Goal: Information Seeking & Learning: Find specific fact

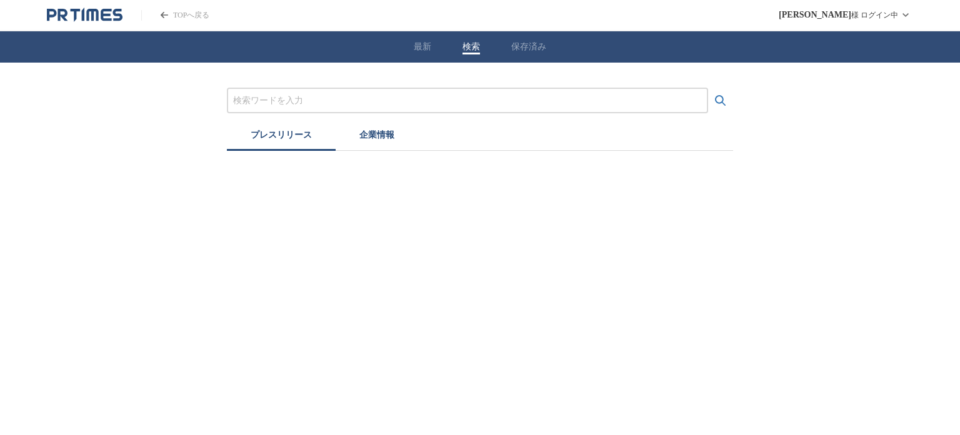
click at [461, 49] on div "最新 検索 保存済み" at bounding box center [480, 46] width 960 height 31
click at [446, 98] on input "プレスリリースおよび企業を検索する" at bounding box center [467, 101] width 469 height 14
click at [708, 88] on button "検索する" at bounding box center [720, 100] width 25 height 25
type input "ジ"
click at [413, 103] on input "プレスリリースおよび企業を検索する" at bounding box center [467, 101] width 469 height 14
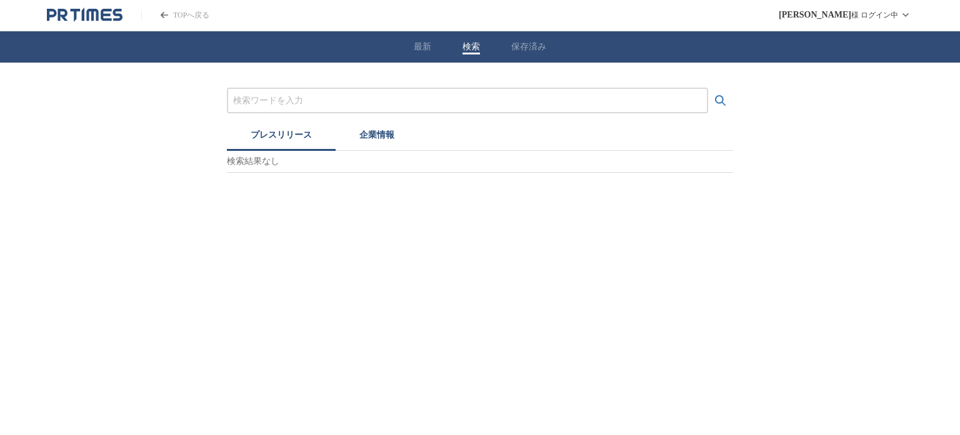
paste input "ジブリパーク"
click at [488, 105] on input "ジブリパーク" at bounding box center [467, 101] width 469 height 14
click at [708, 88] on button "検索する" at bounding box center [720, 100] width 25 height 25
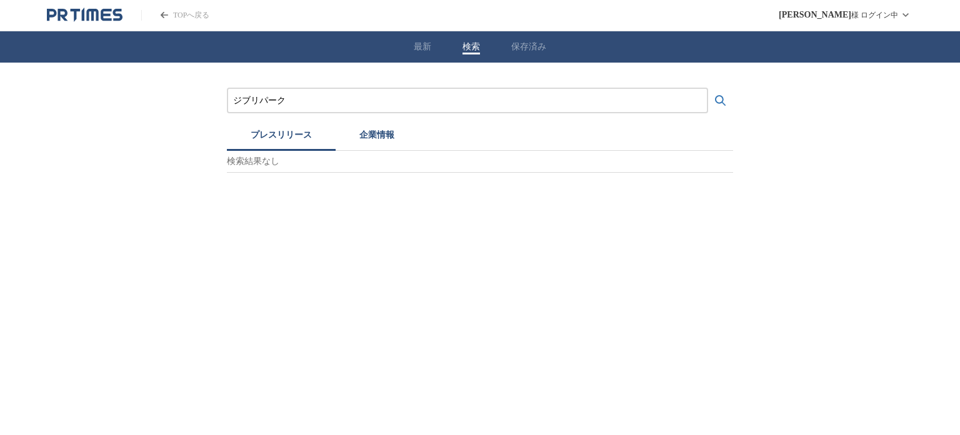
click at [708, 88] on button "検索する" at bounding box center [720, 100] width 25 height 25
type input "ジブリ"
click at [708, 88] on button "検索する" at bounding box center [720, 100] width 25 height 25
click at [424, 97] on input "ジブリ" at bounding box center [467, 101] width 469 height 14
click at [725, 99] on icon "検索する" at bounding box center [720, 100] width 15 height 15
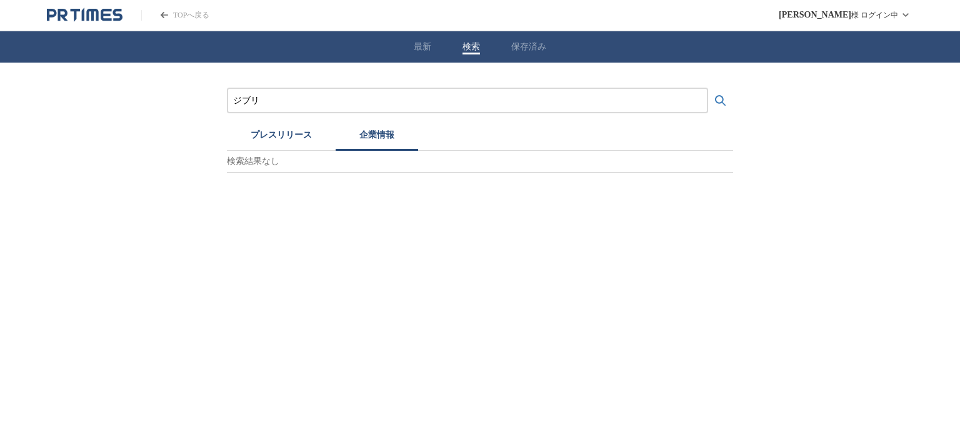
click at [368, 137] on button "企業情報" at bounding box center [377, 137] width 83 height 28
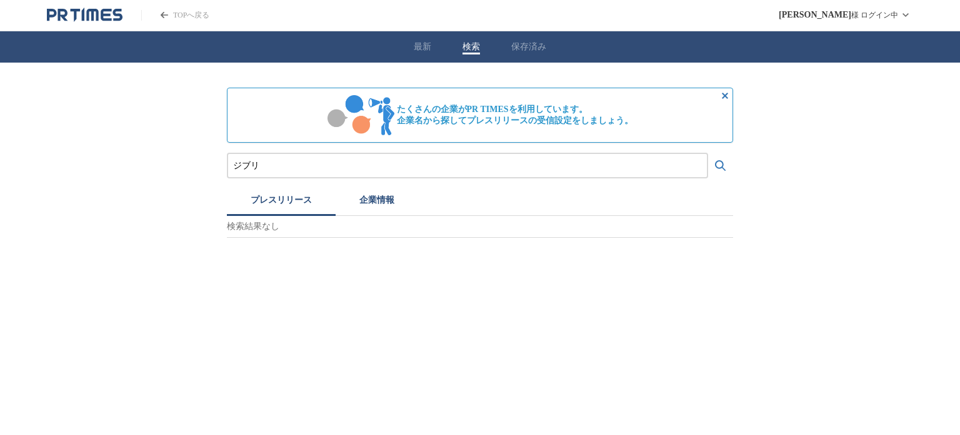
click at [281, 207] on button "プレスリリース" at bounding box center [281, 202] width 109 height 28
